Goal: Find contact information: Find contact information

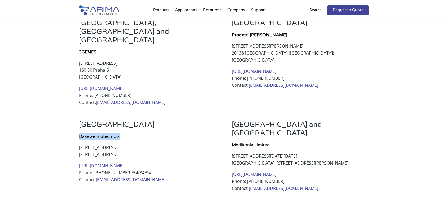
drag, startPoint x: 79, startPoint y: 116, endPoint x: 119, endPoint y: 114, distance: 39.8
click at [119, 133] on h4 "Dakewe Biotech Co." at bounding box center [147, 138] width 137 height 11
copy h4 "Dakewe Biotech Co."
click at [111, 163] on link "[URL][DOMAIN_NAME]" at bounding box center [101, 166] width 45 height 6
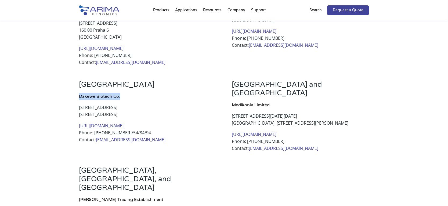
scroll to position [249, 0]
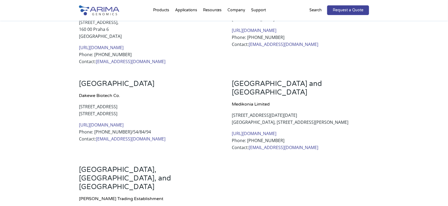
click at [135, 103] on p "[STREET_ADDRESS]" at bounding box center [147, 112] width 137 height 18
click at [103, 103] on p "[STREET_ADDRESS]" at bounding box center [147, 112] width 137 height 18
drag, startPoint x: 92, startPoint y: 113, endPoint x: 135, endPoint y: 111, distance: 43.0
click at [135, 121] on p "[URL][DOMAIN_NAME] Phone: [PHONE_NUMBER]/54/84/94 Contact: [EMAIL_ADDRESS][DOMA…" at bounding box center [147, 131] width 137 height 21
click at [141, 123] on p "[URL][DOMAIN_NAME] Phone: [PHONE_NUMBER]/54/84/94 Contact: [EMAIL_ADDRESS][DOMA…" at bounding box center [147, 131] width 137 height 21
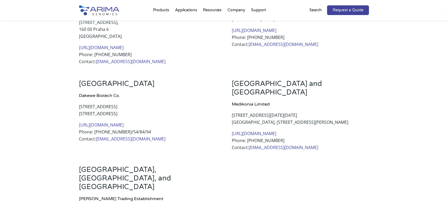
click at [101, 136] on link "[EMAIL_ADDRESS][DOMAIN_NAME]" at bounding box center [131, 139] width 70 height 6
